Goal: Go to known website: Go to known website

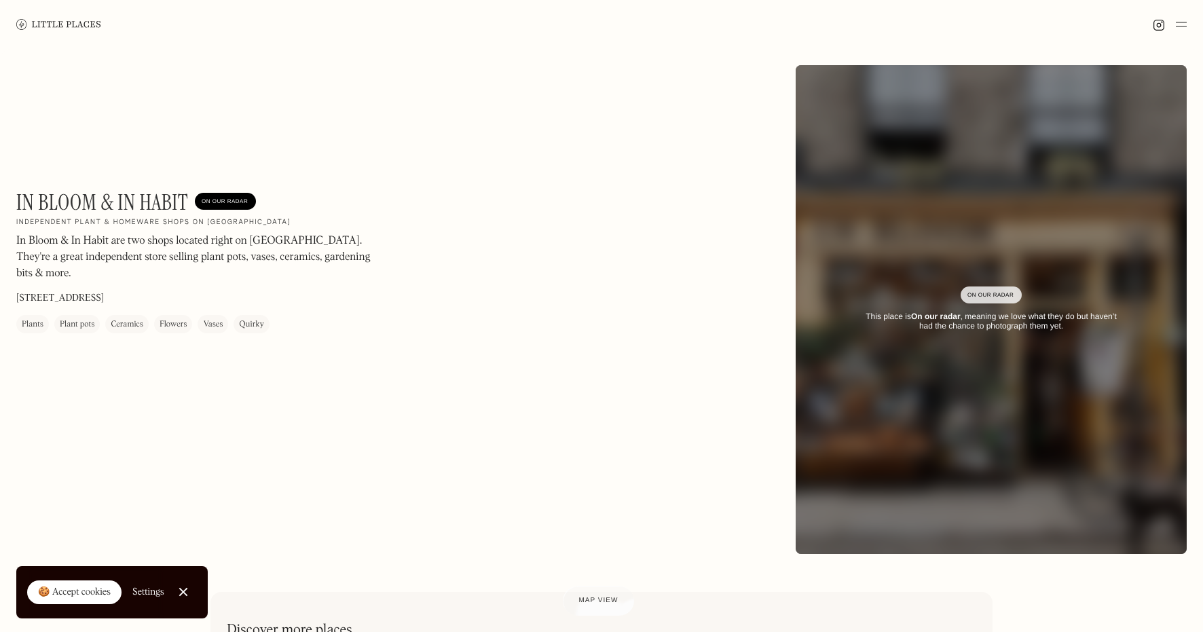
click at [32, 20] on img at bounding box center [58, 24] width 85 height 10
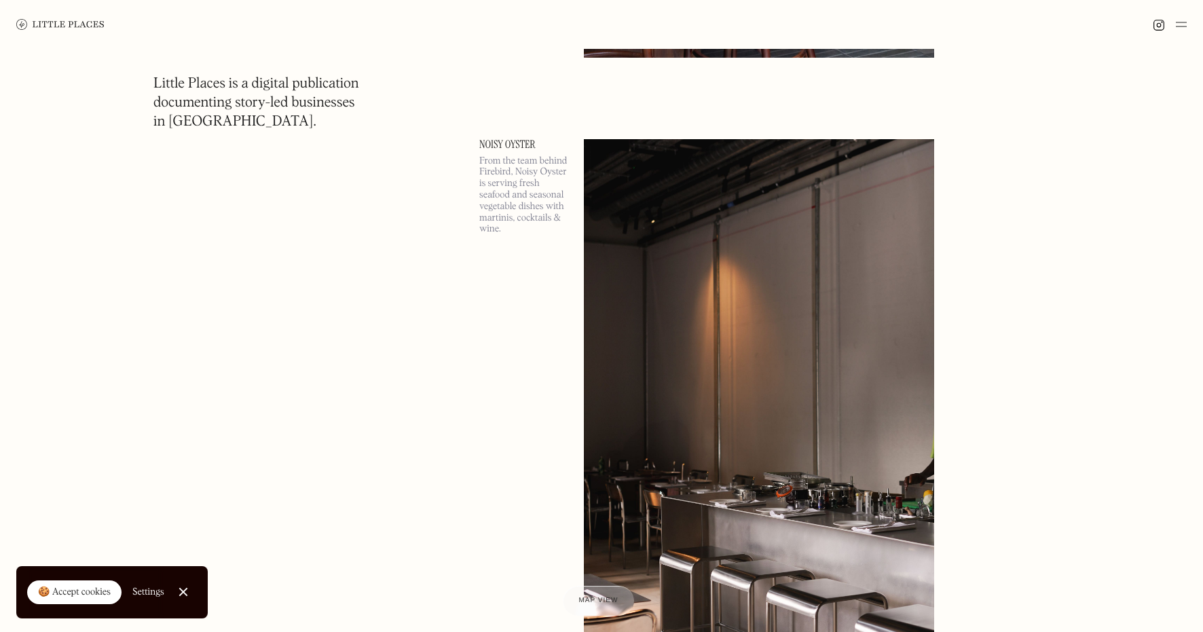
scroll to position [9977, 0]
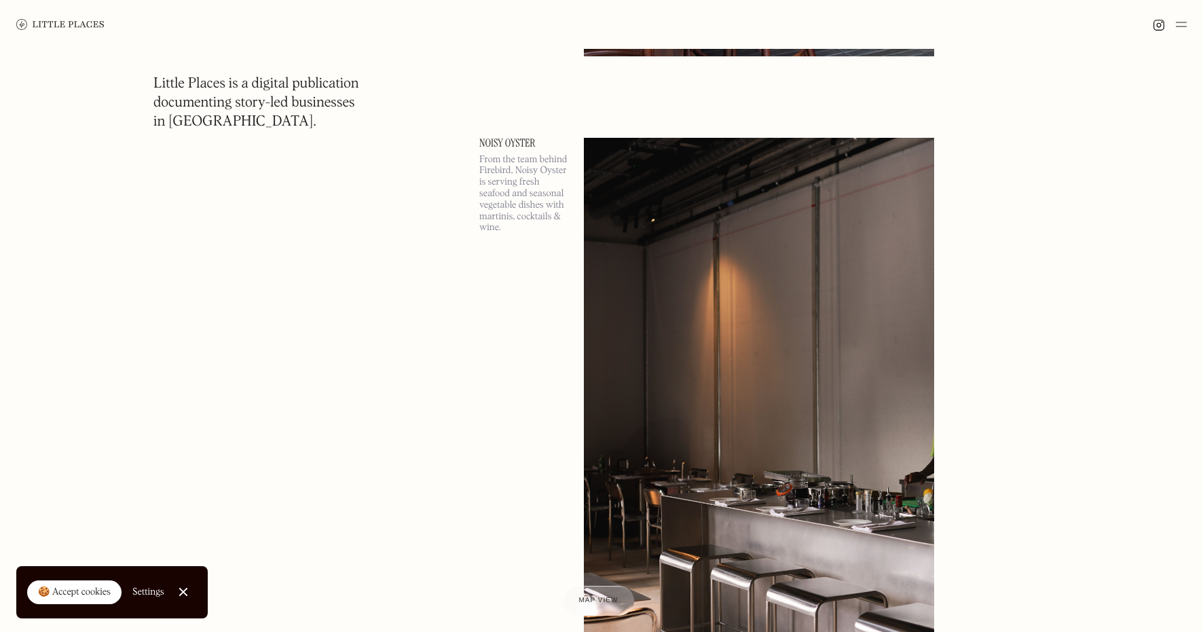
click at [81, 21] on img at bounding box center [60, 24] width 88 height 11
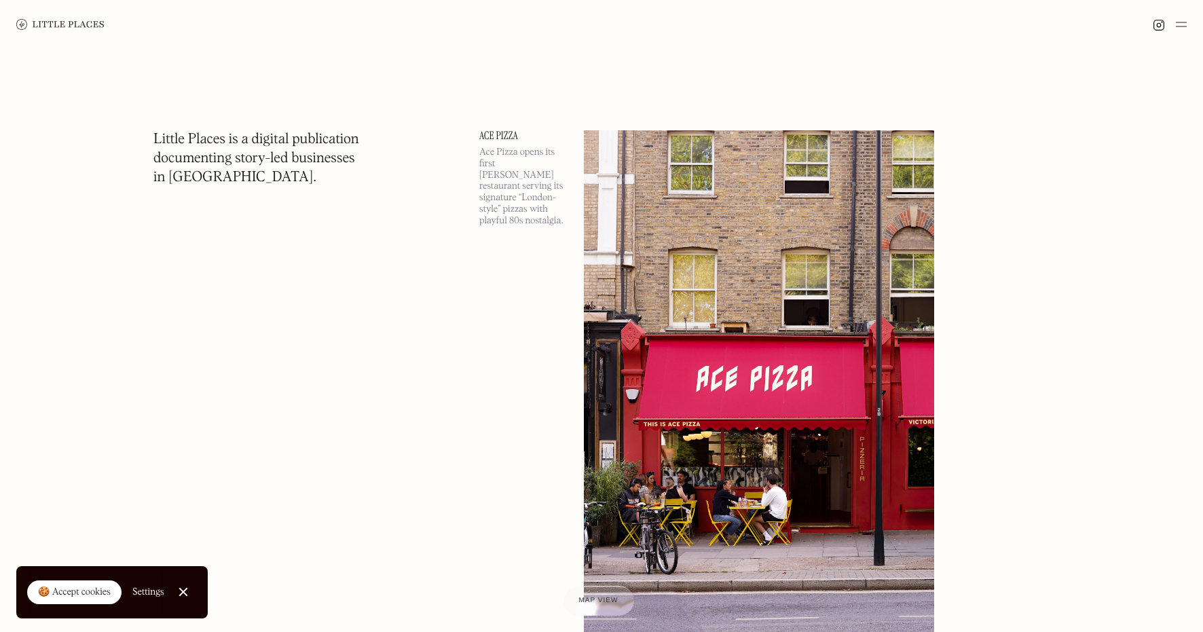
click at [1161, 23] on img at bounding box center [1159, 25] width 12 height 12
